Goal: Information Seeking & Learning: Learn about a topic

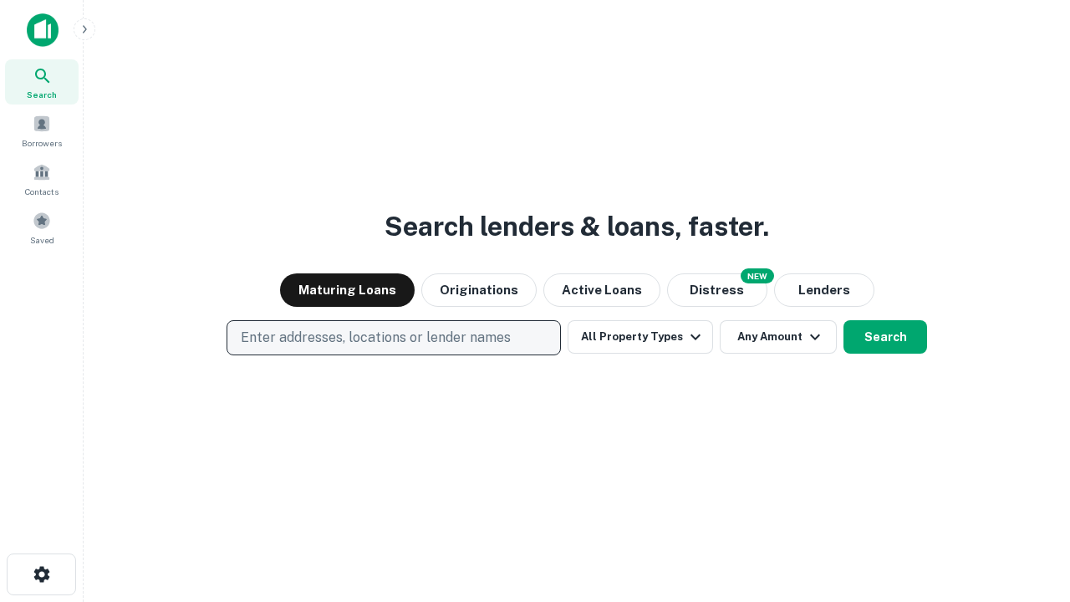
click at [393, 338] on p "Enter addresses, locations or lender names" at bounding box center [376, 338] width 270 height 20
type input "**********"
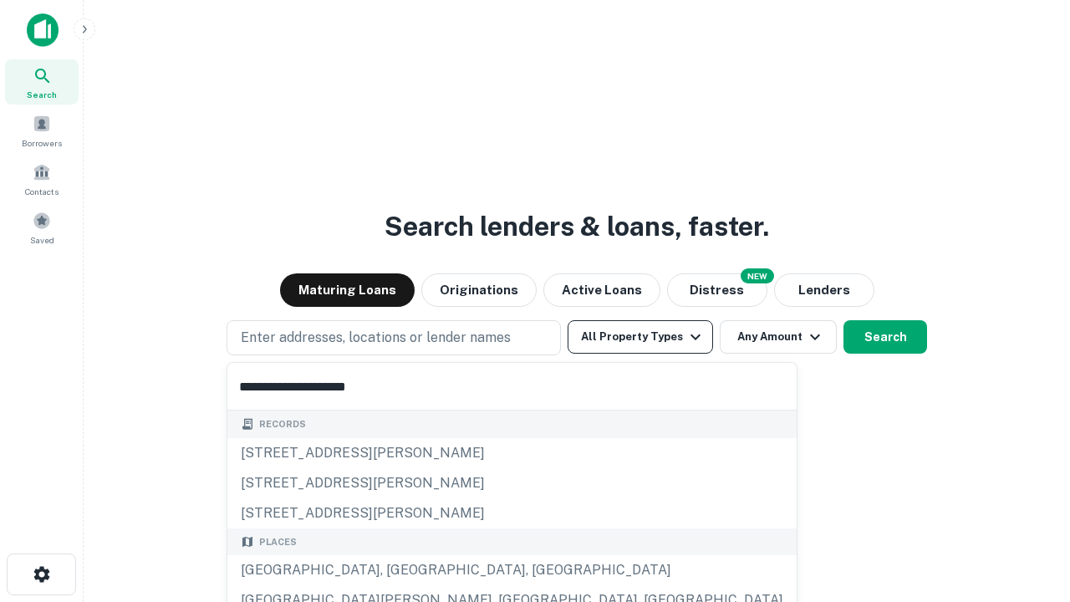
click at [400, 570] on div "[GEOGRAPHIC_DATA], [GEOGRAPHIC_DATA], [GEOGRAPHIC_DATA]" at bounding box center [511, 570] width 569 height 30
click at [640, 337] on button "All Property Types" at bounding box center [640, 336] width 145 height 33
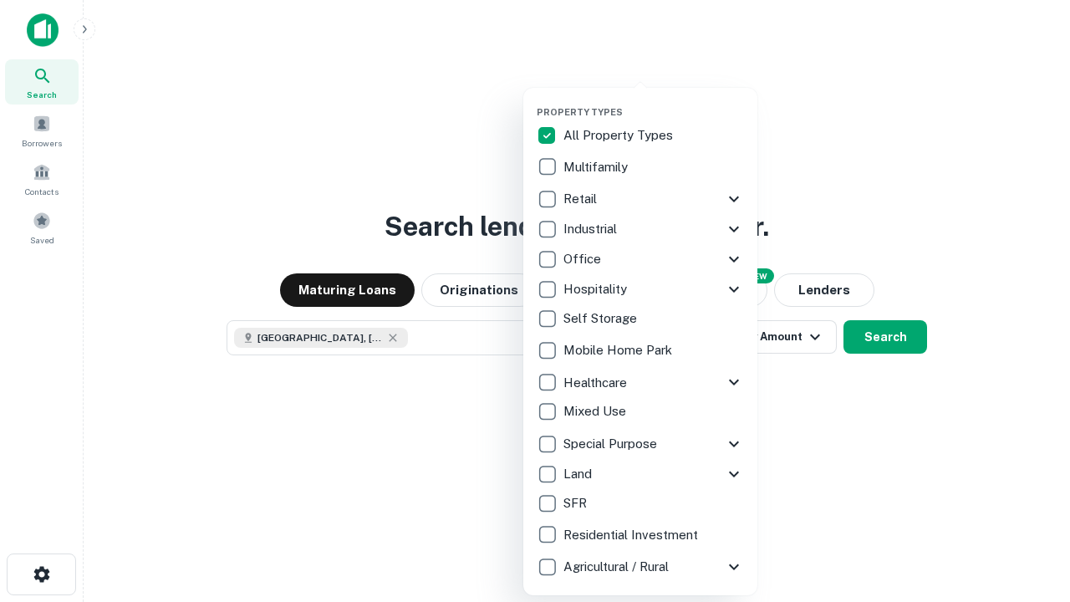
click at [654, 101] on button "button" at bounding box center [654, 101] width 234 height 1
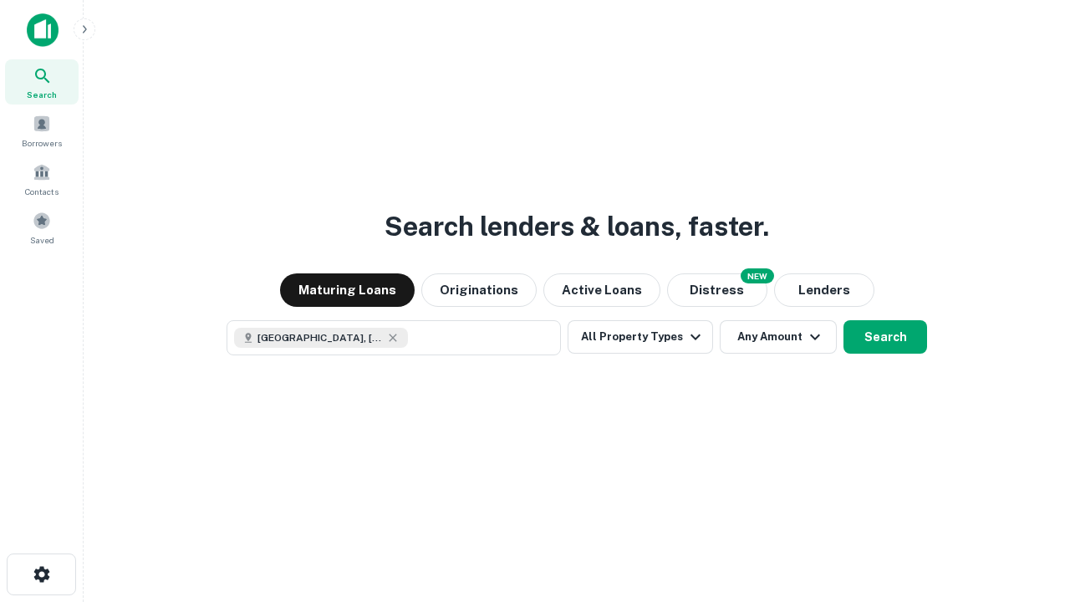
scroll to position [27, 0]
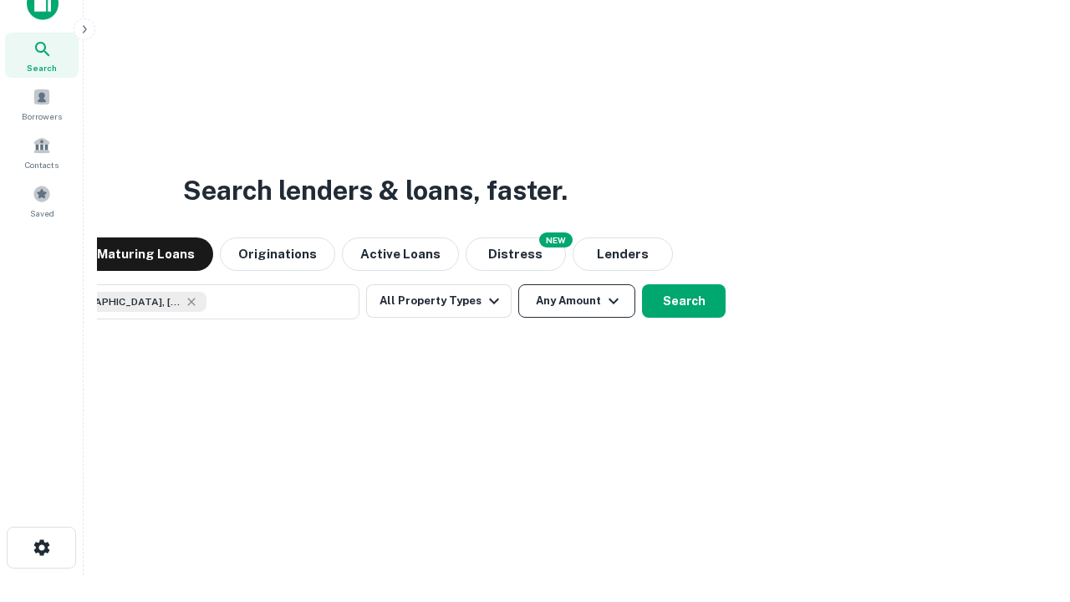
click at [518, 284] on button "Any Amount" at bounding box center [576, 300] width 117 height 33
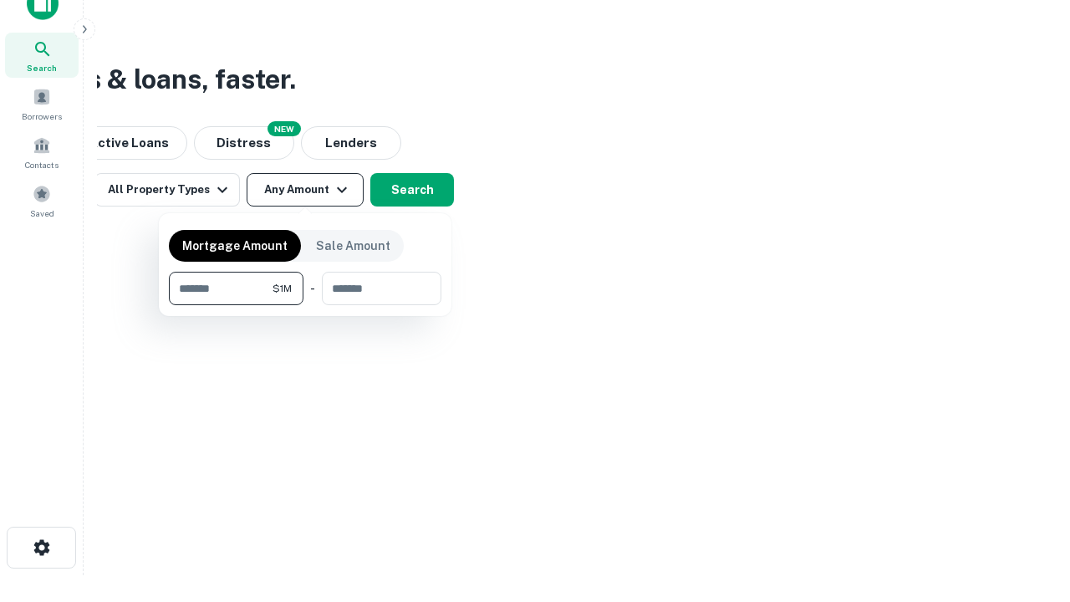
type input "*******"
click at [305, 305] on button "button" at bounding box center [305, 305] width 272 height 1
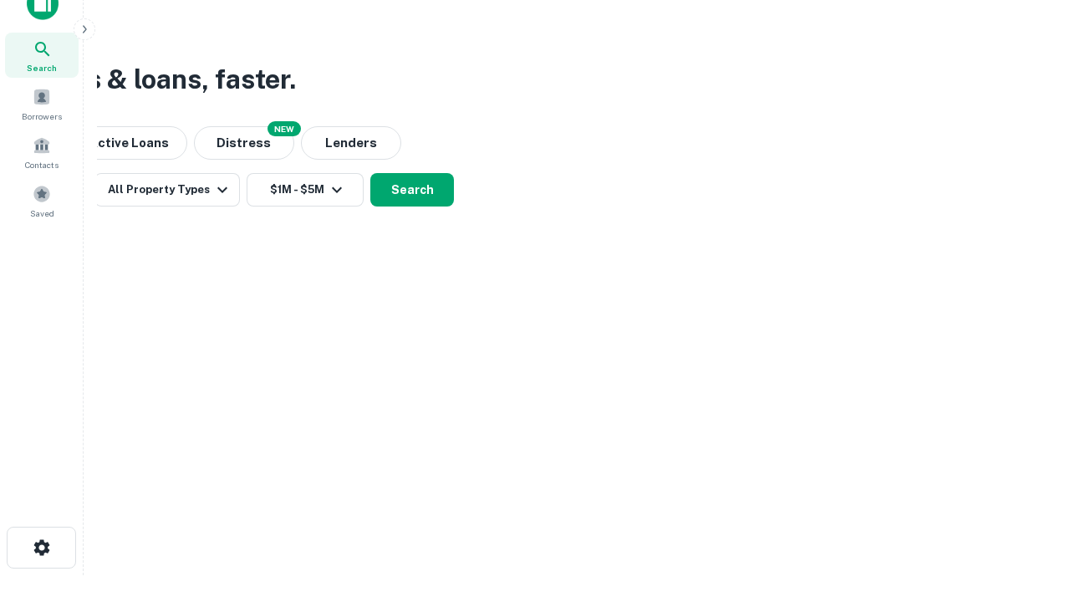
scroll to position [9, 308]
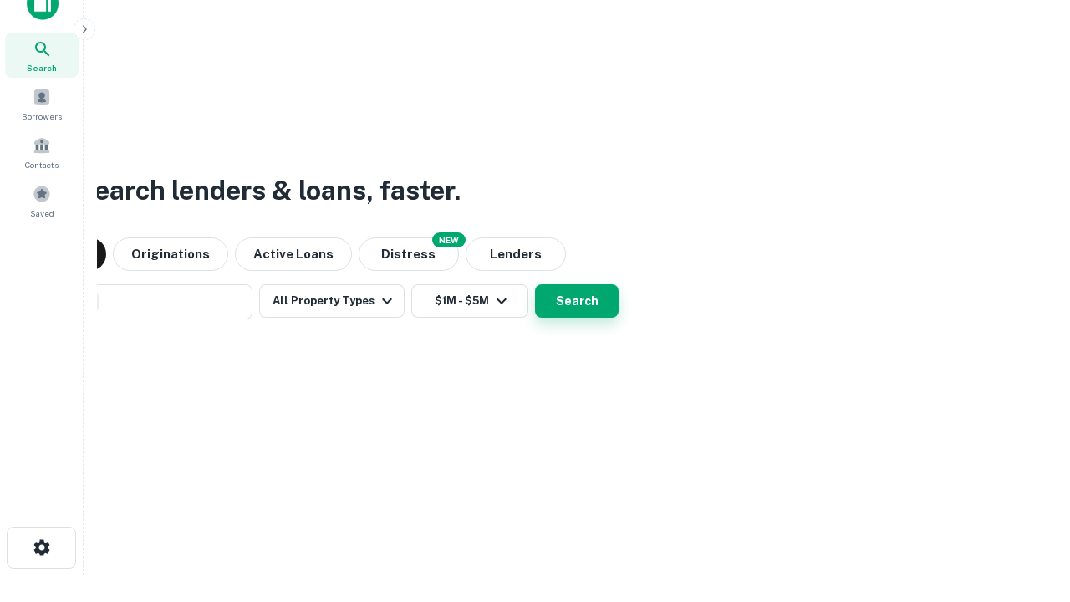
click at [535, 284] on button "Search" at bounding box center [577, 300] width 84 height 33
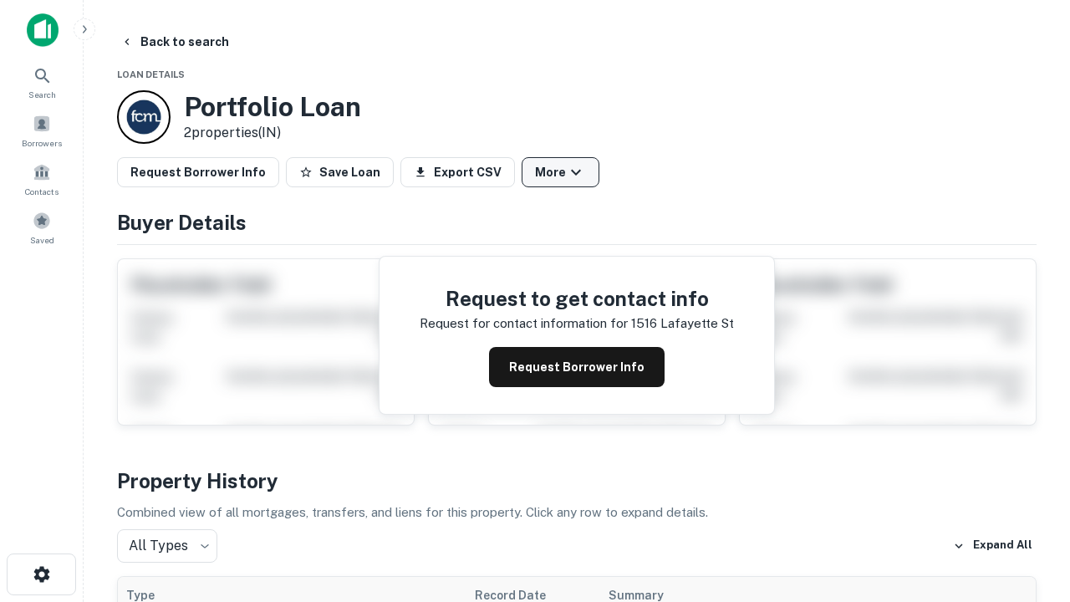
click at [560, 172] on button "More" at bounding box center [561, 172] width 78 height 30
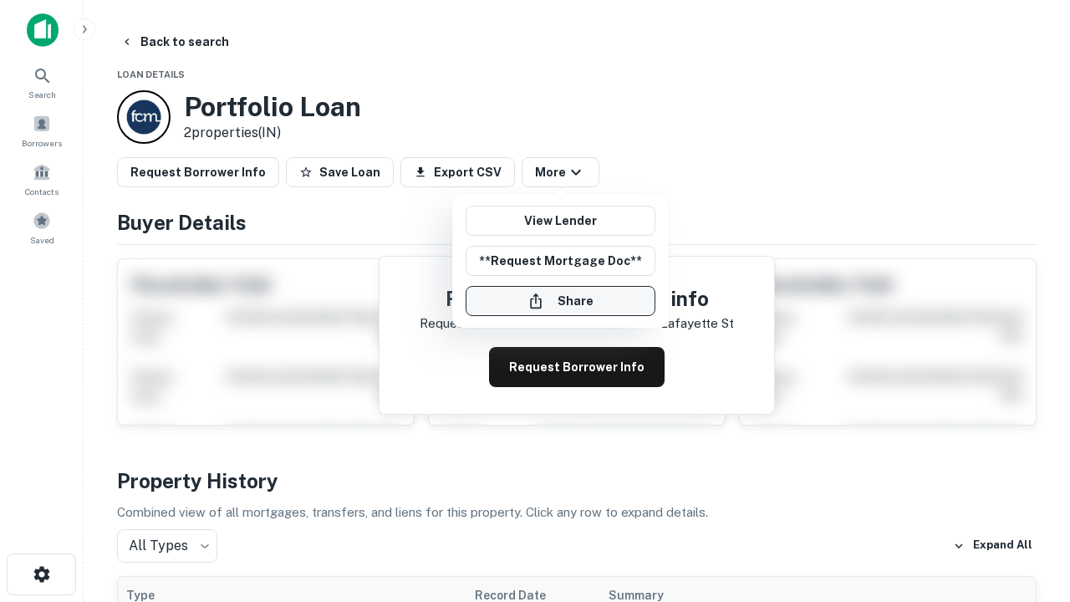
click at [560, 301] on button "Share" at bounding box center [561, 301] width 190 height 30
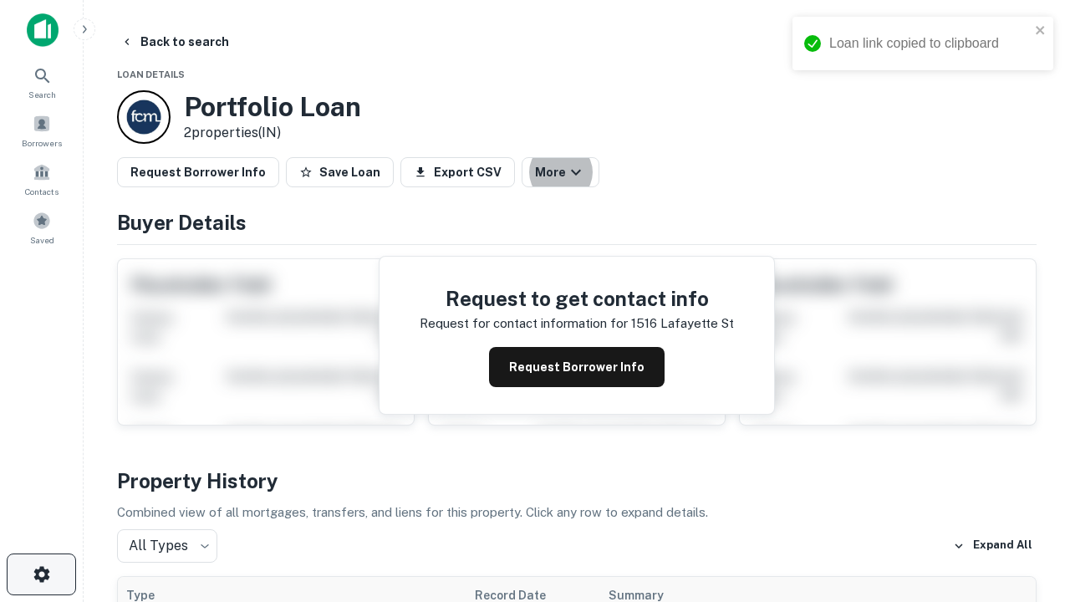
click at [41, 574] on icon "button" at bounding box center [42, 574] width 20 height 20
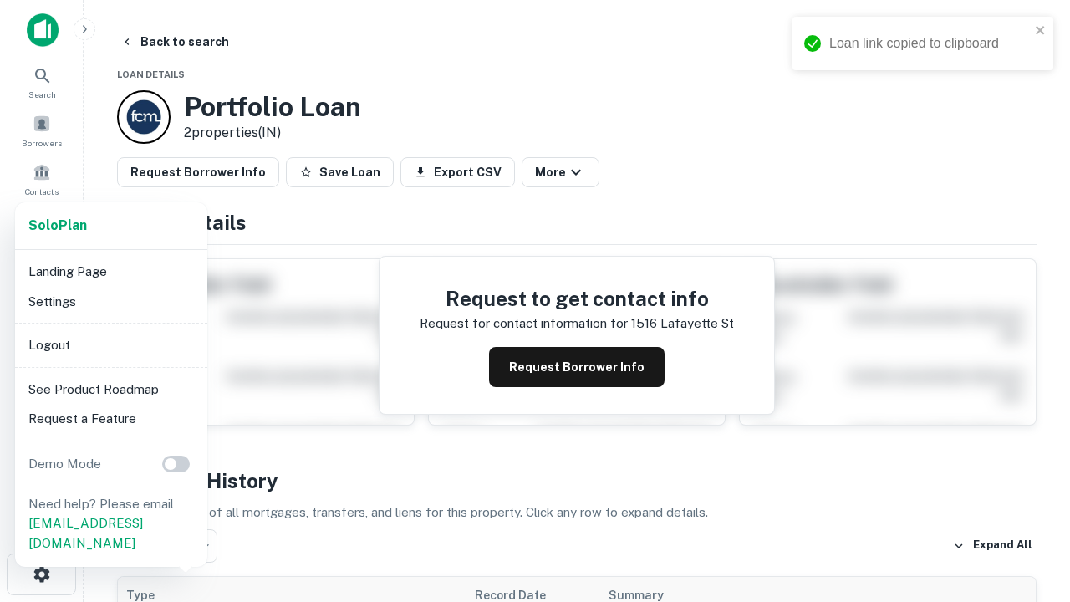
click at [110, 344] on li "Logout" at bounding box center [111, 345] width 179 height 30
